Goal: Task Accomplishment & Management: Use online tool/utility

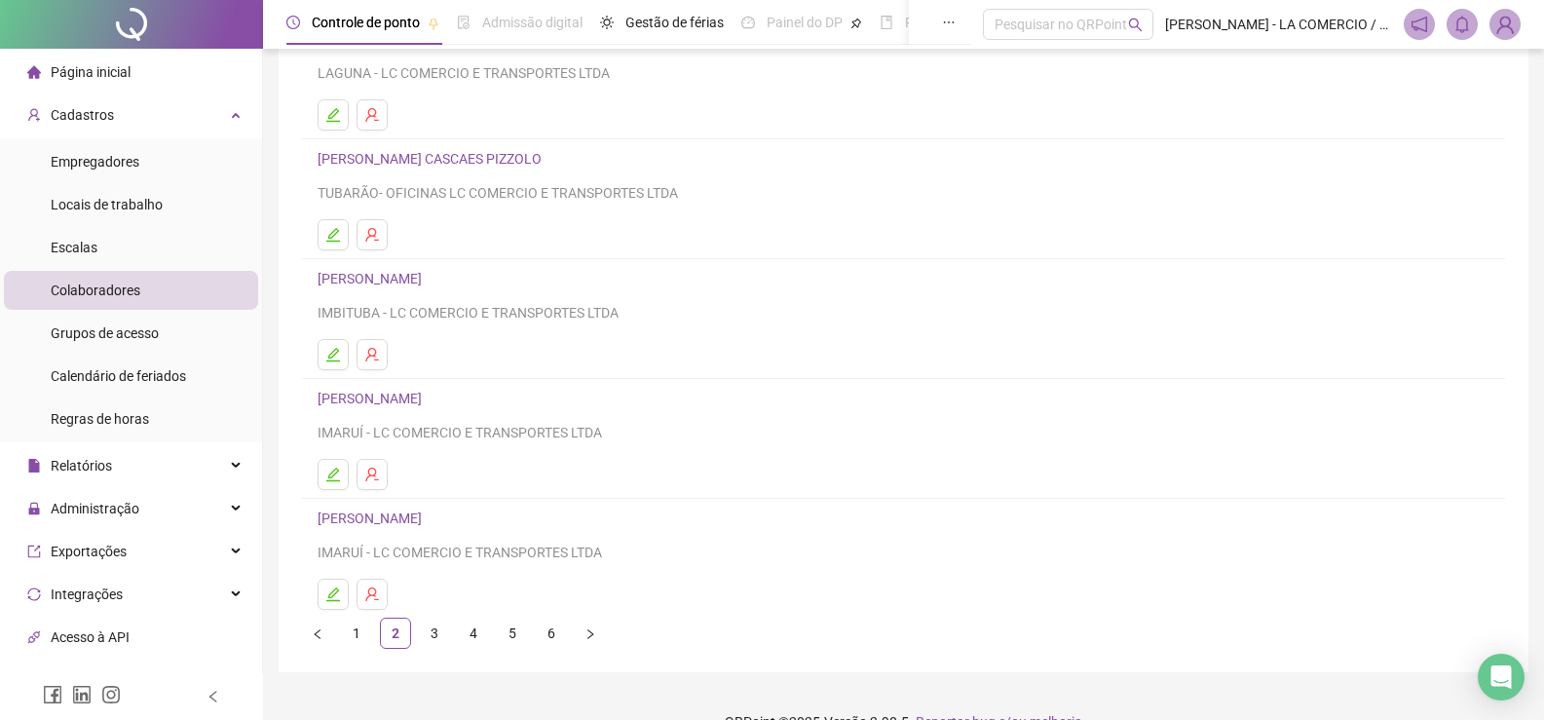
scroll to position [195, 0]
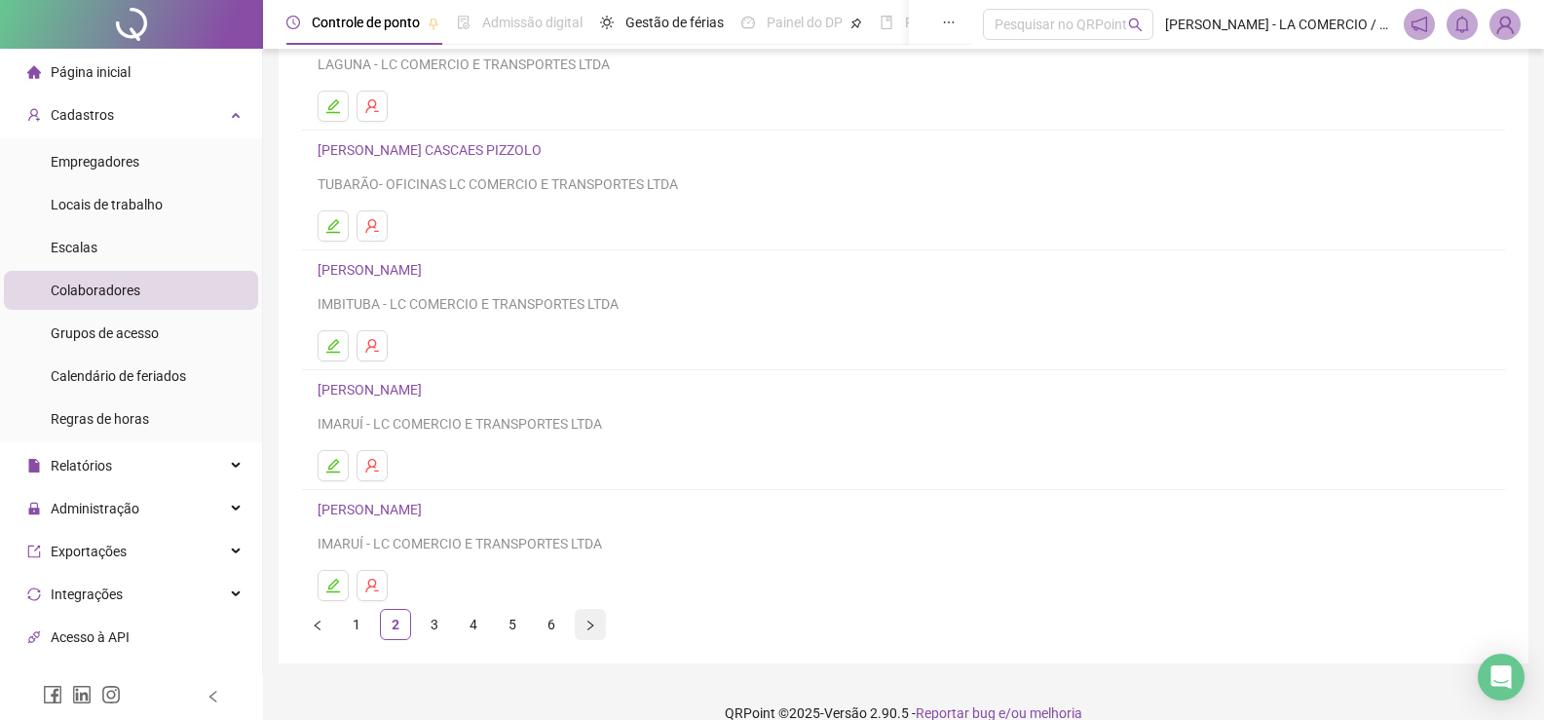
click at [583, 622] on button "button" at bounding box center [590, 624] width 31 height 31
click at [587, 623] on icon "right" at bounding box center [590, 625] width 12 height 12
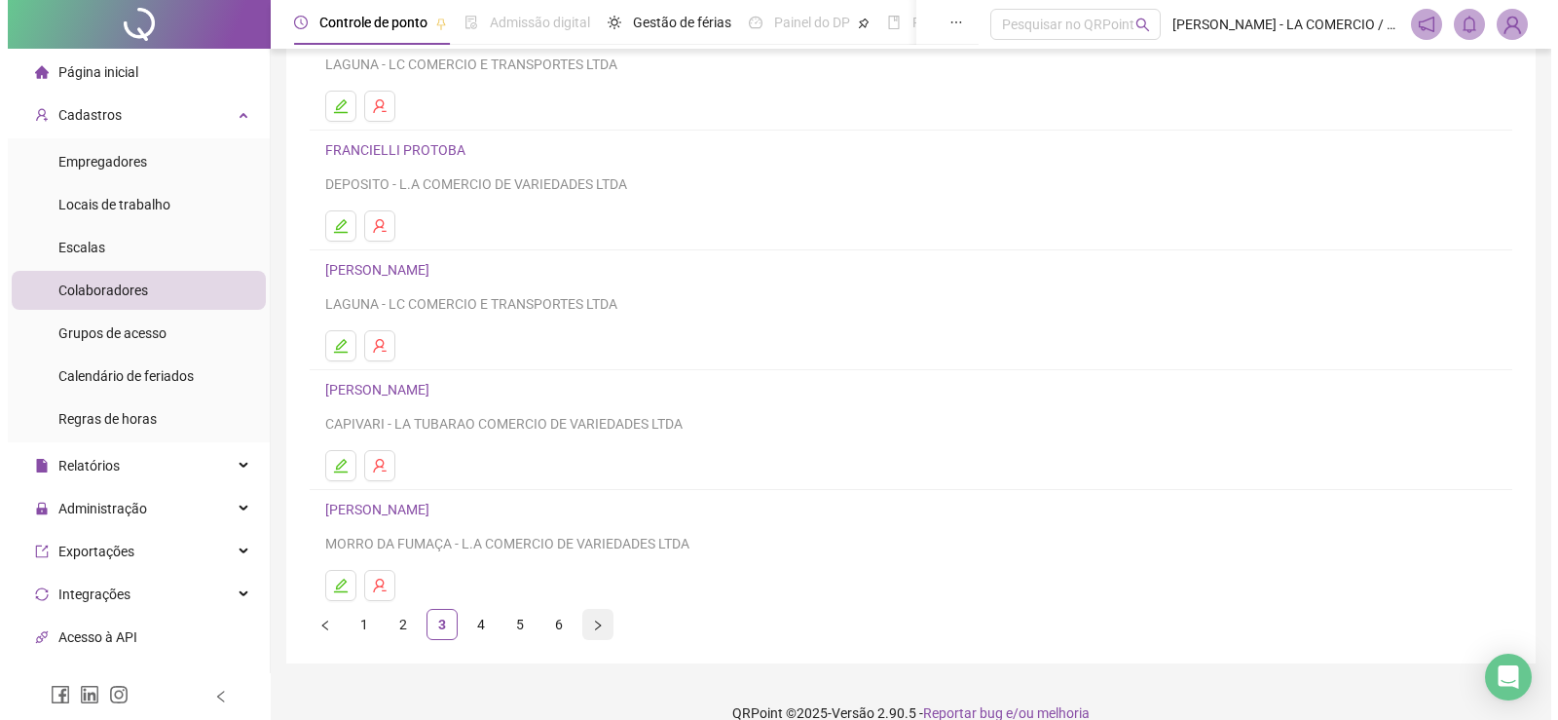
scroll to position [0, 0]
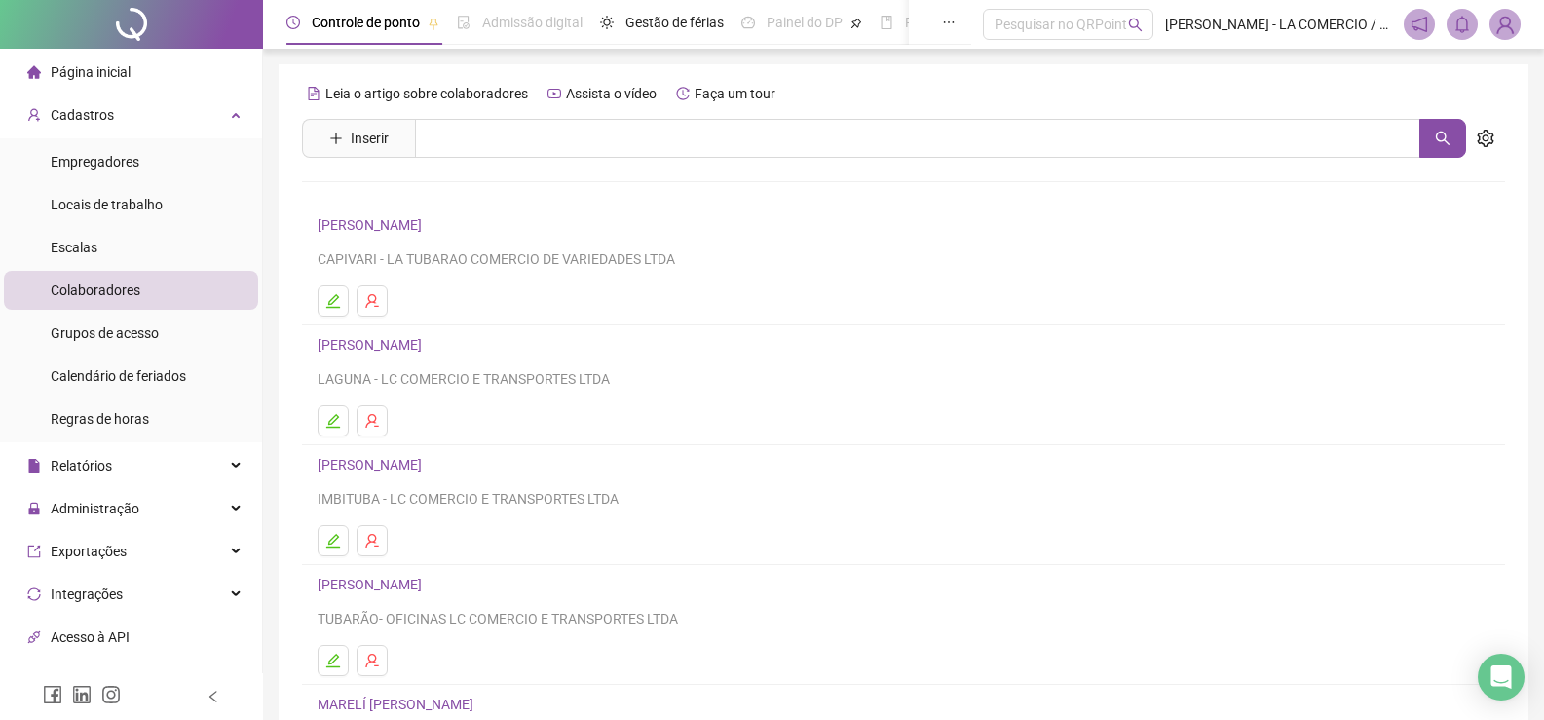
click at [419, 459] on link "[PERSON_NAME]" at bounding box center [373, 465] width 110 height 16
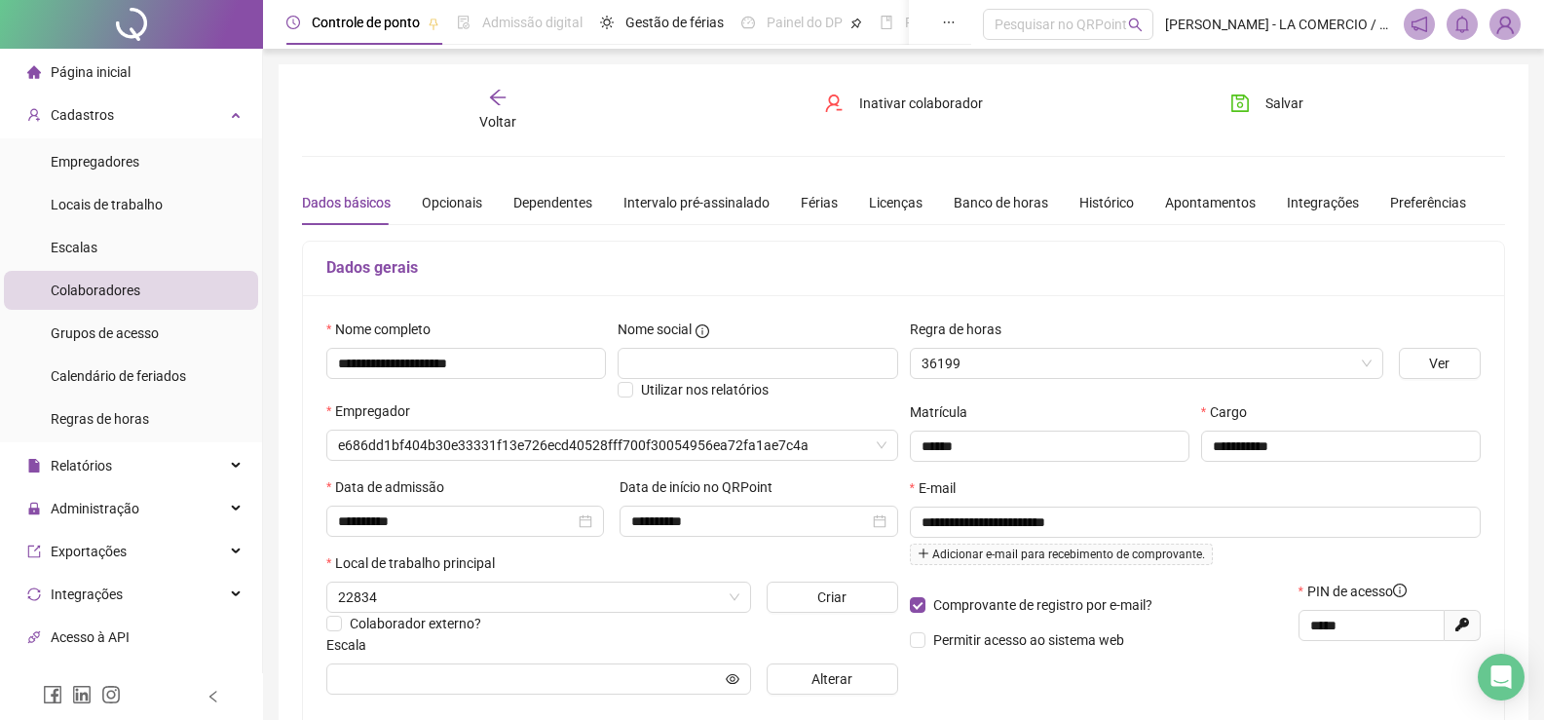
type input "**********"
click at [513, 109] on div "Voltar" at bounding box center [497, 110] width 188 height 45
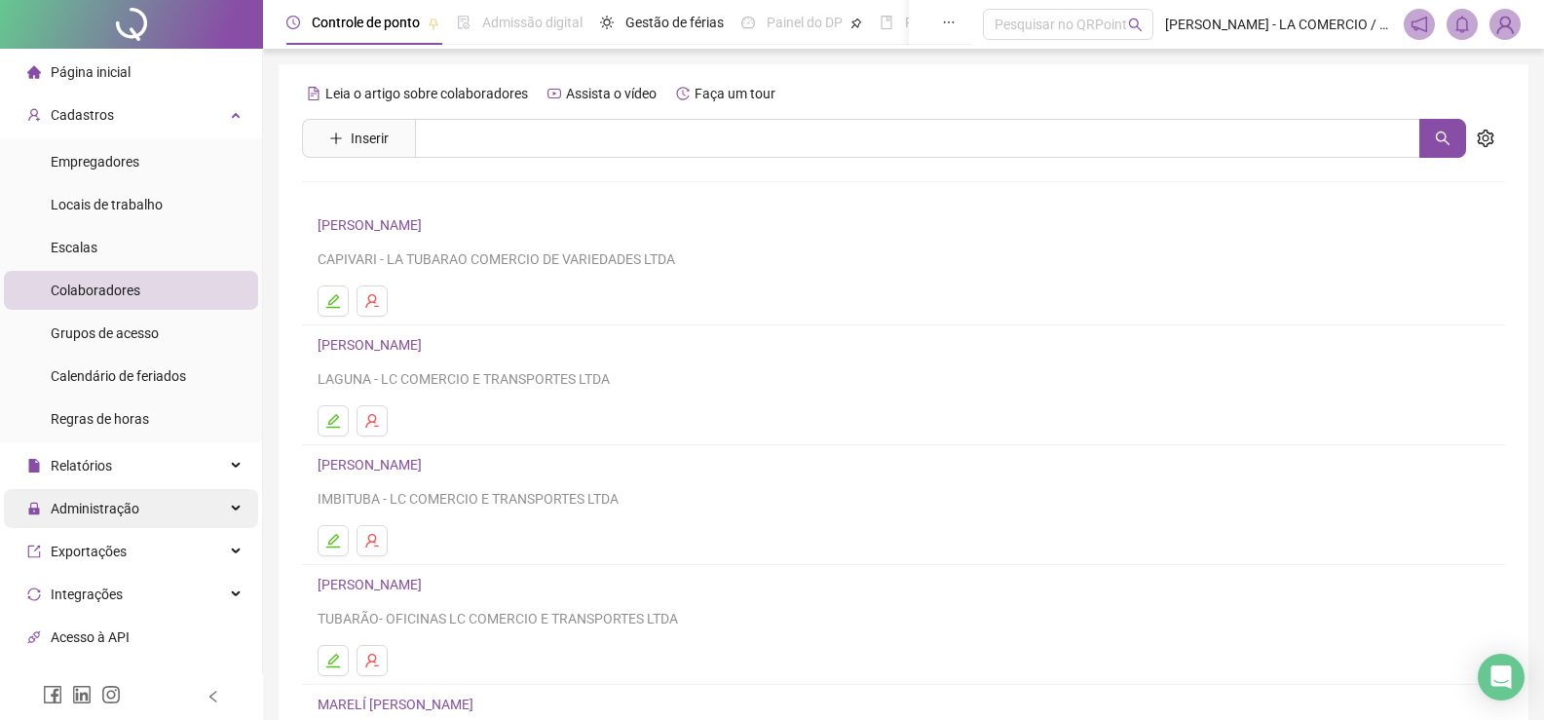
click at [116, 502] on span "Administração" at bounding box center [95, 509] width 89 height 16
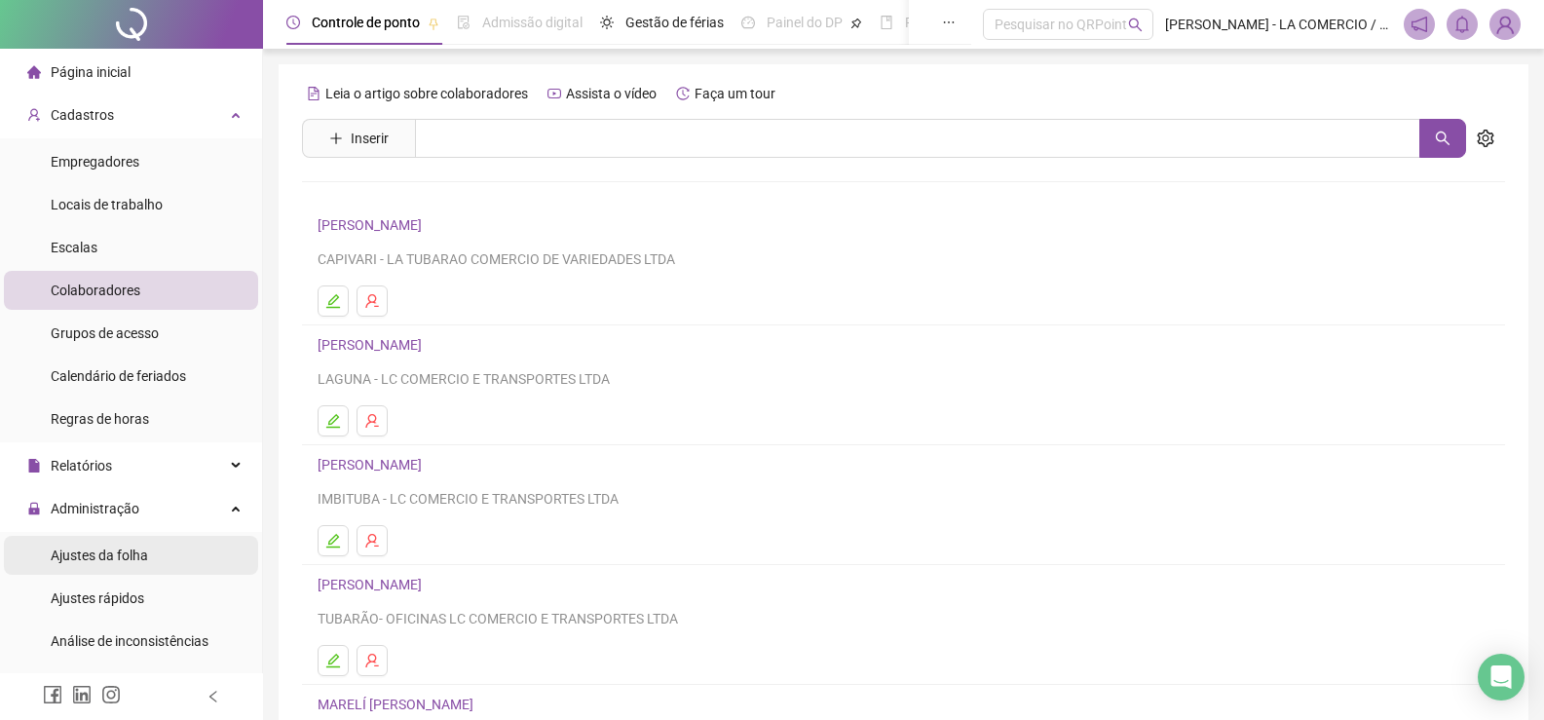
click at [126, 551] on span "Ajustes da folha" at bounding box center [99, 555] width 97 height 16
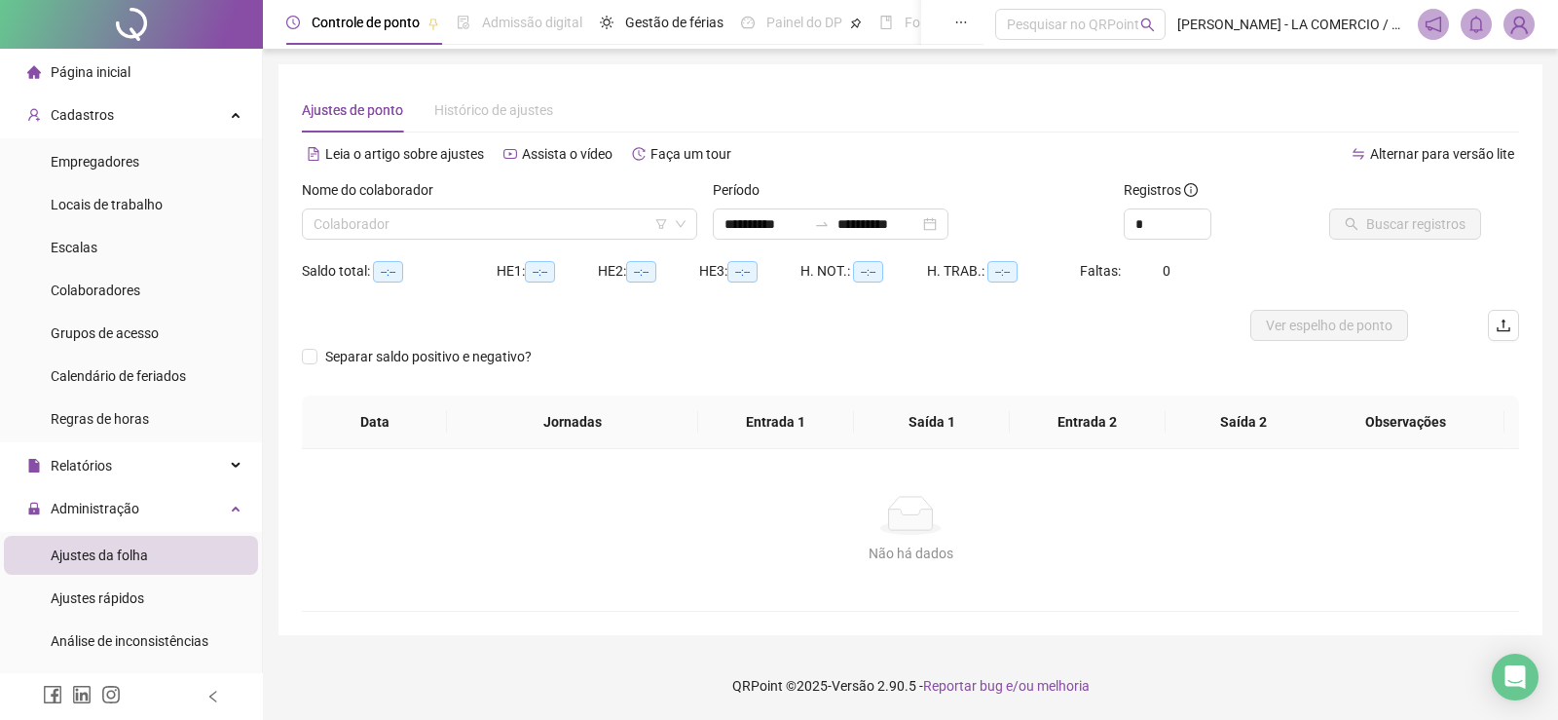
type input "**********"
click at [126, 551] on span "Ajustes da folha" at bounding box center [99, 555] width 97 height 16
